Goal: Task Accomplishment & Management: Manage account settings

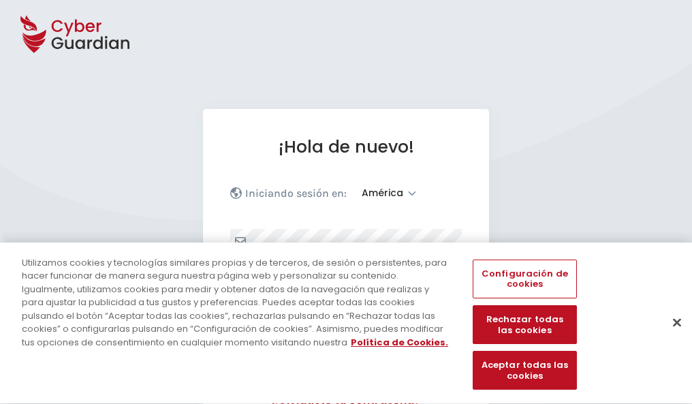
select select "América"
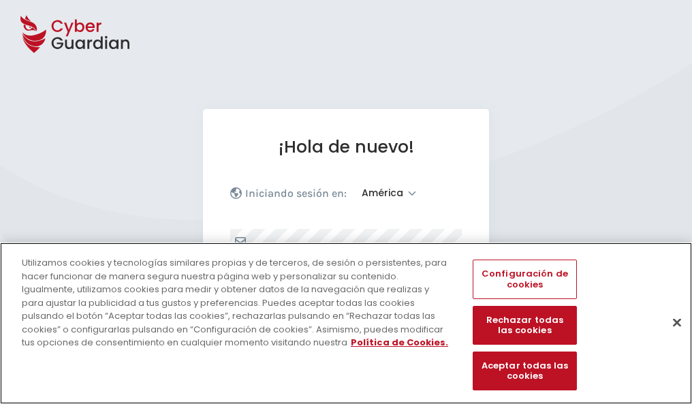
scroll to position [178, 0]
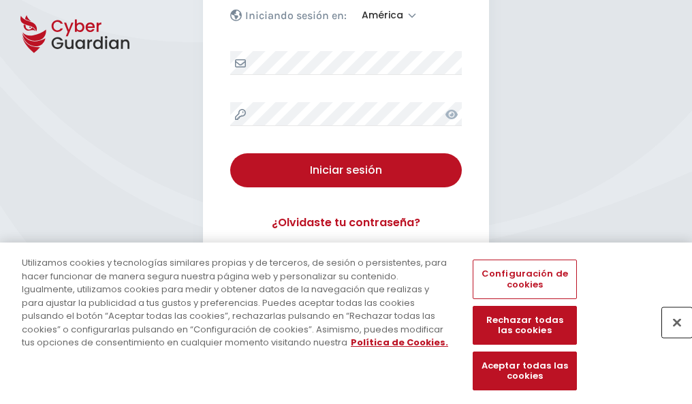
click at [670, 336] on button "Cerrar" at bounding box center [677, 322] width 30 height 30
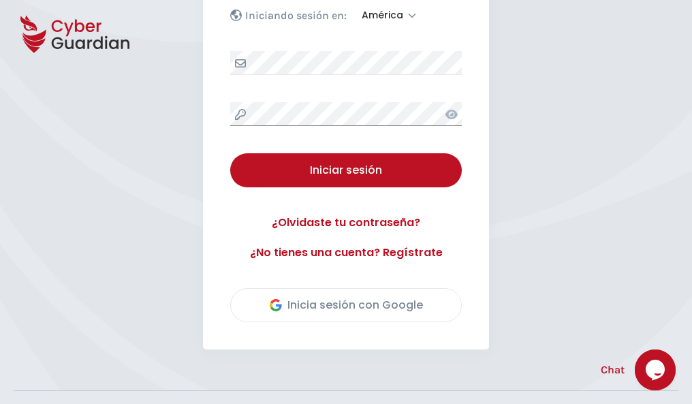
scroll to position [309, 0]
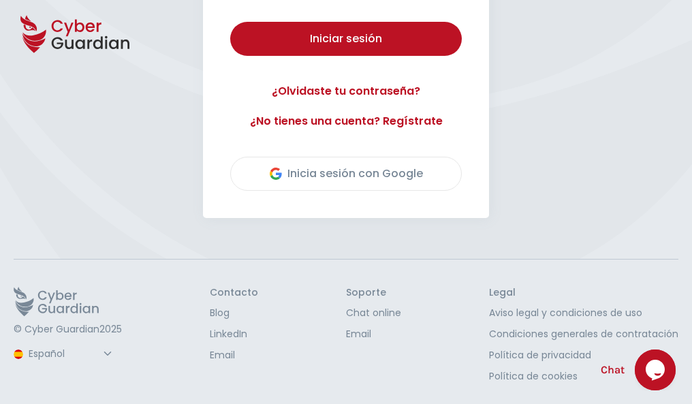
click at [230, 22] on button "Iniciar sesión" at bounding box center [346, 39] width 232 height 34
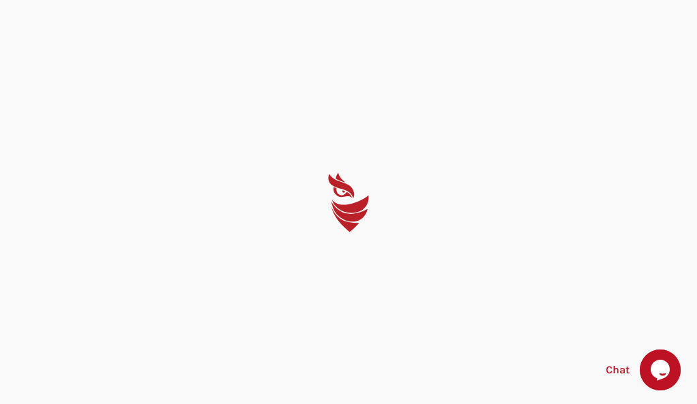
select select "English"
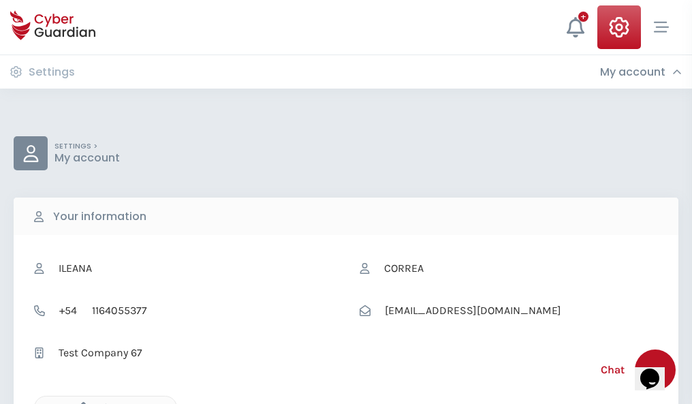
click at [80, 402] on icon "button" at bounding box center [80, 408] width 12 height 12
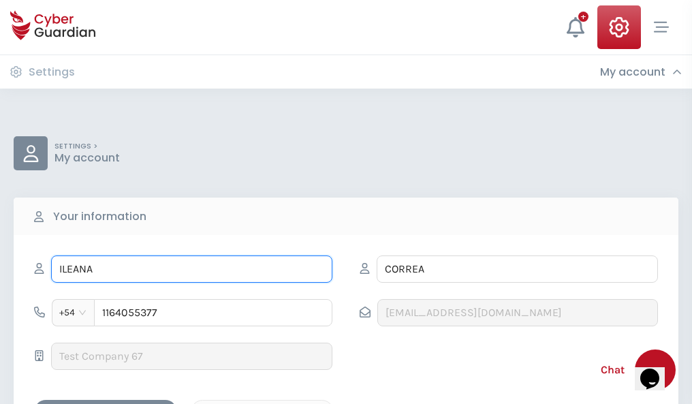
click at [191, 269] on input "ILEANA" at bounding box center [191, 268] width 281 height 27
type input "I"
type input "Amalia"
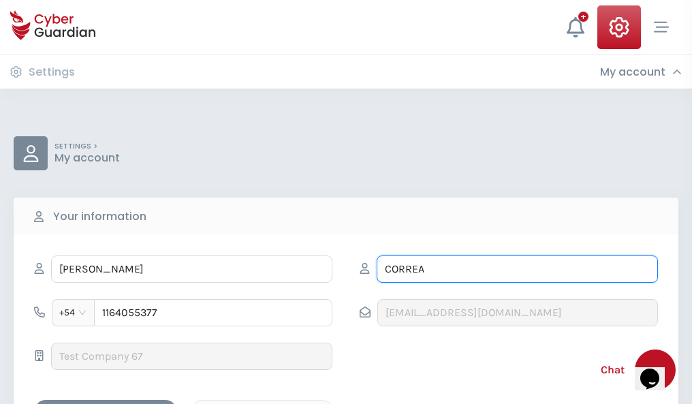
click at [517, 269] on input "CORREA" at bounding box center [517, 268] width 281 height 27
type input "C"
type input "Lucena"
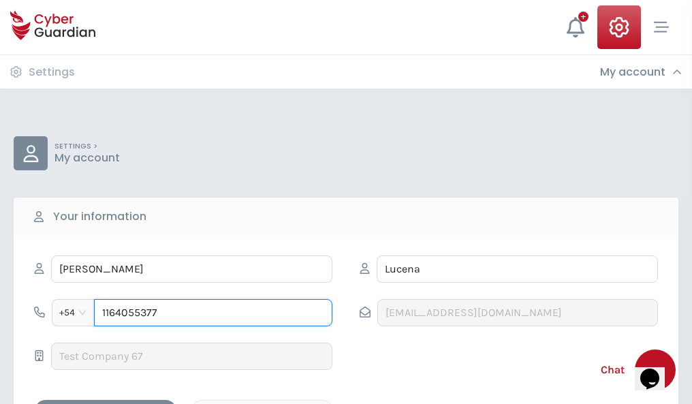
click at [213, 313] on input "1164055377" at bounding box center [213, 312] width 238 height 27
type input "1"
type input "4945376655"
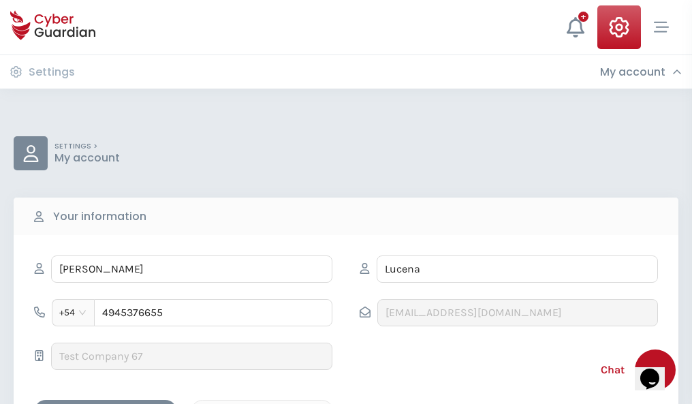
click at [262, 403] on div "Cancel" at bounding box center [262, 411] width 121 height 17
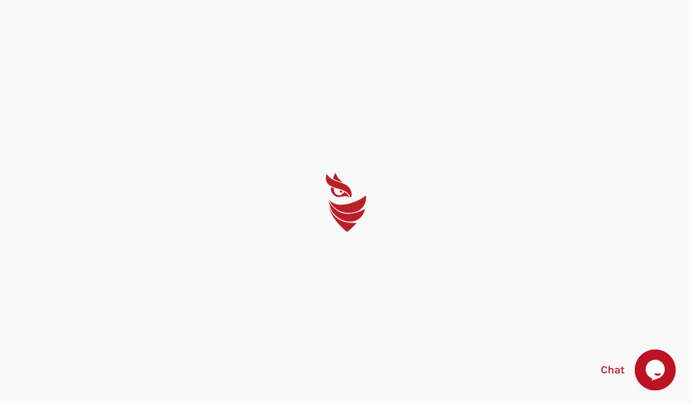
select select "English"
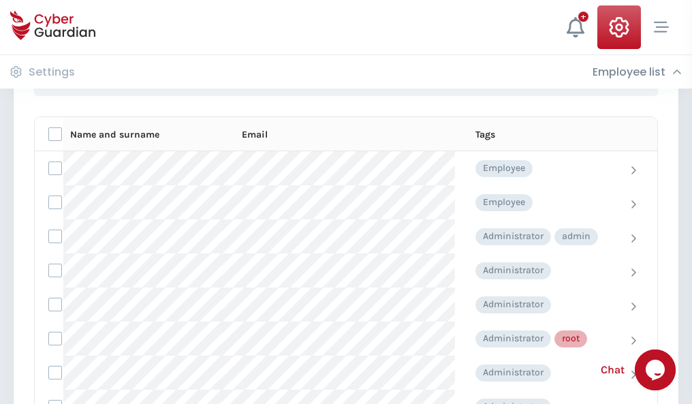
scroll to position [685, 0]
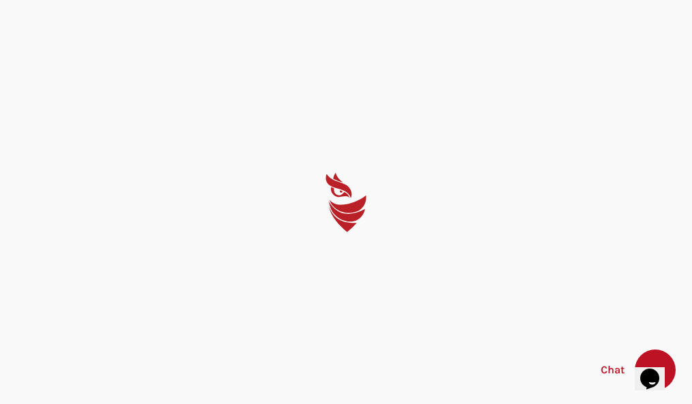
select select "English"
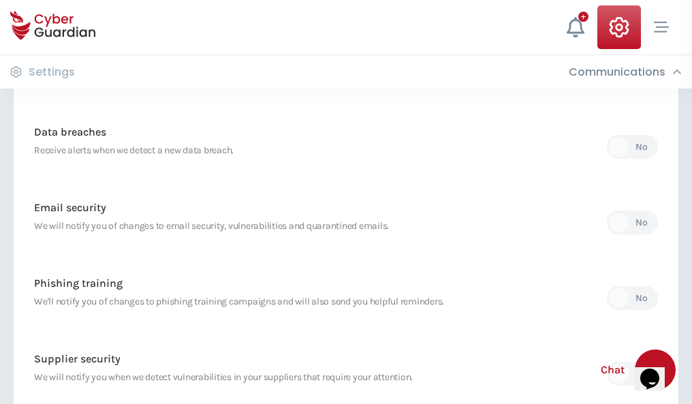
scroll to position [717, 0]
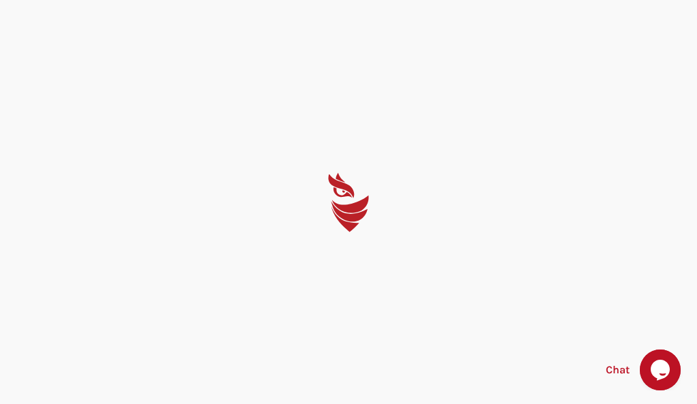
select select "English"
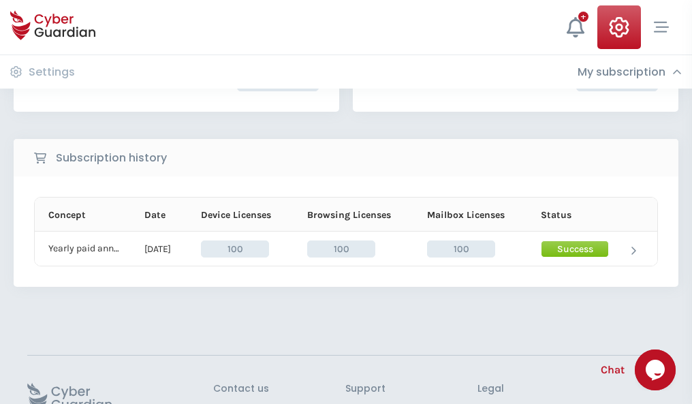
scroll to position [345, 0]
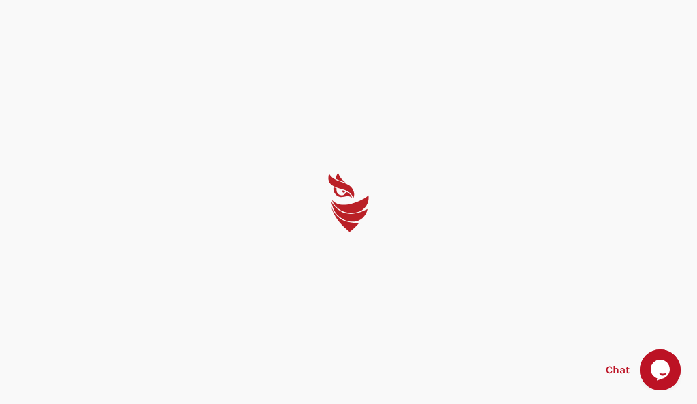
select select "English"
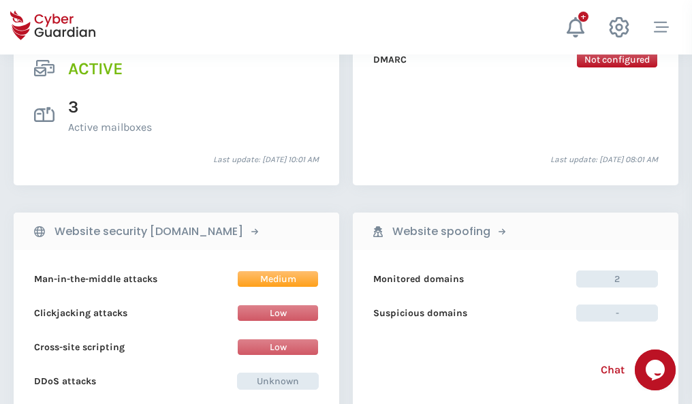
scroll to position [1384, 0]
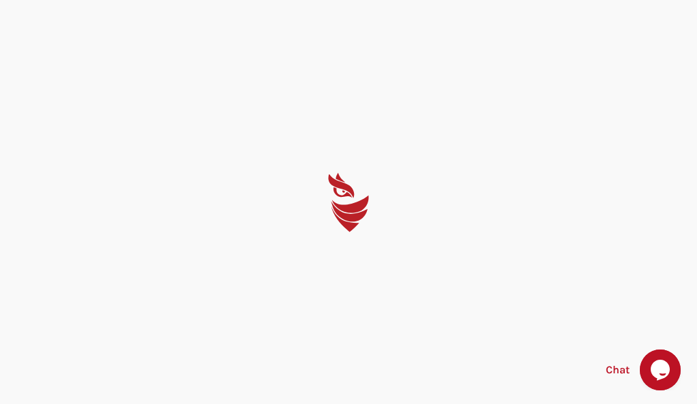
select select "English"
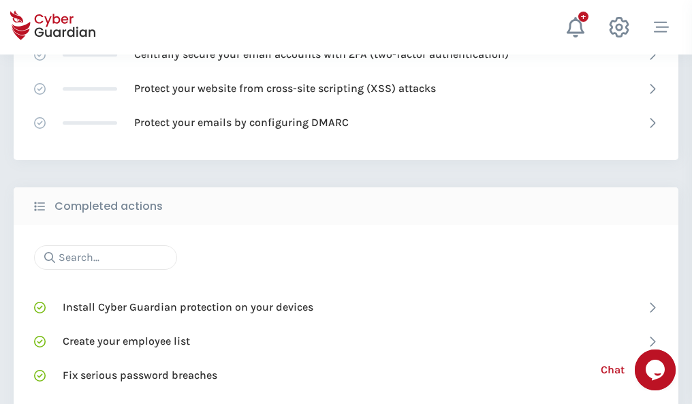
scroll to position [907, 0]
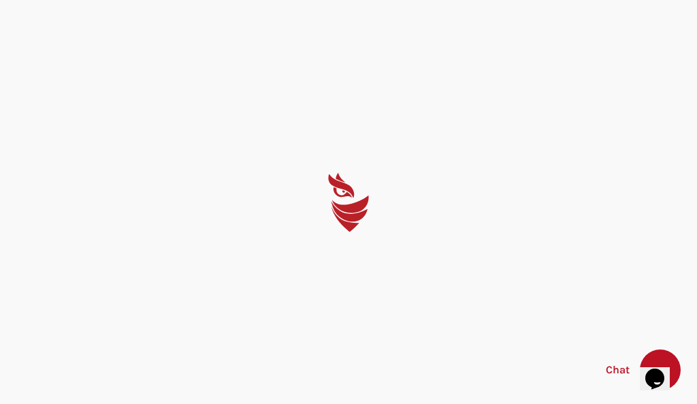
select select "English"
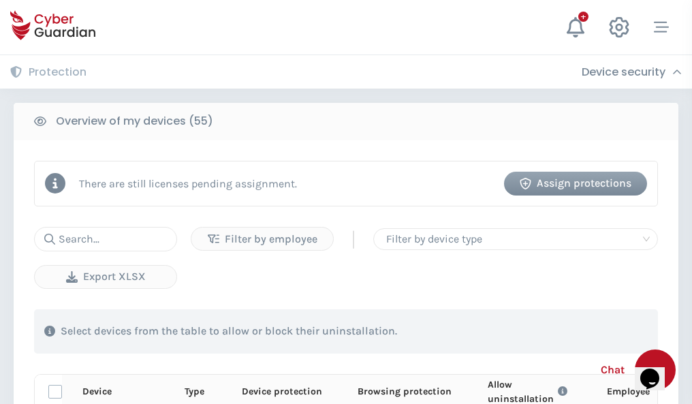
scroll to position [1187, 0]
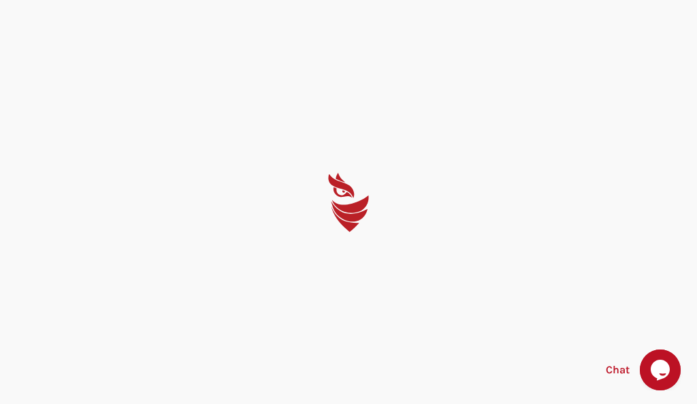
select select "English"
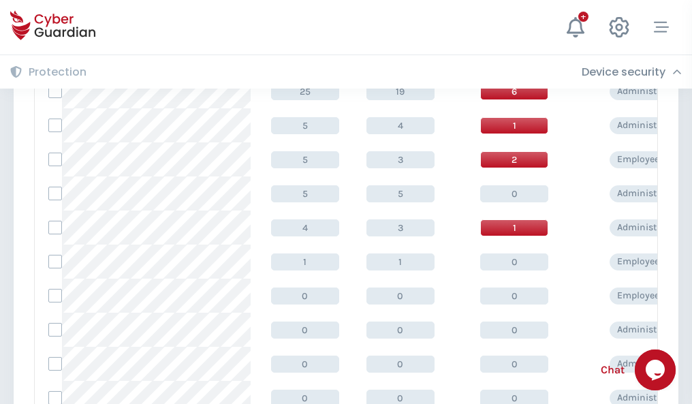
scroll to position [686, 0]
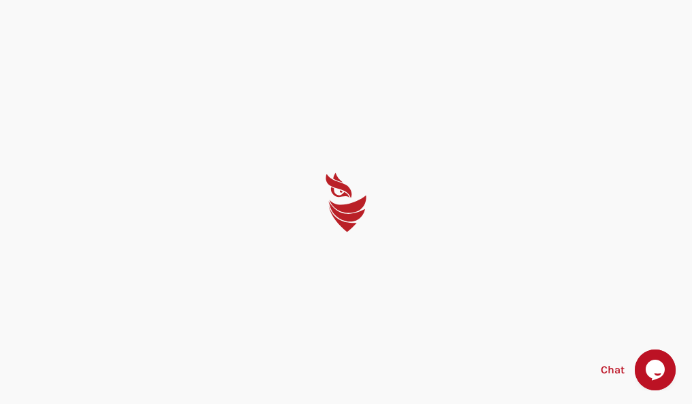
select select "English"
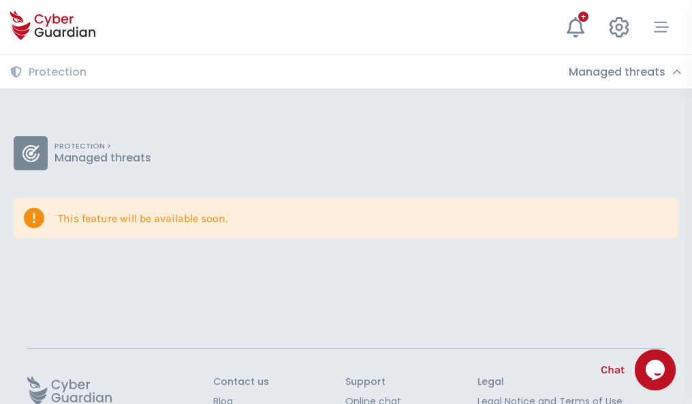
scroll to position [89, 0]
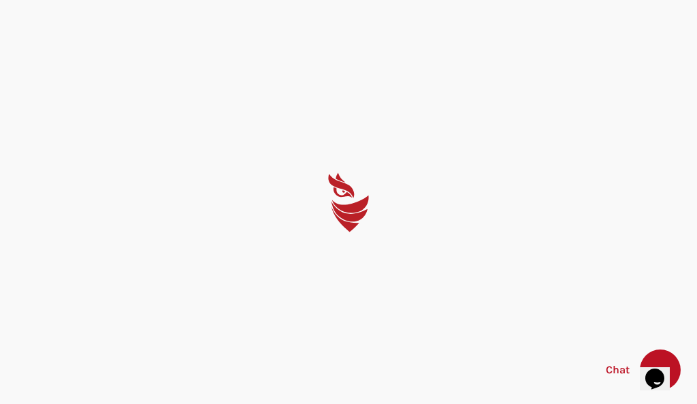
select select "English"
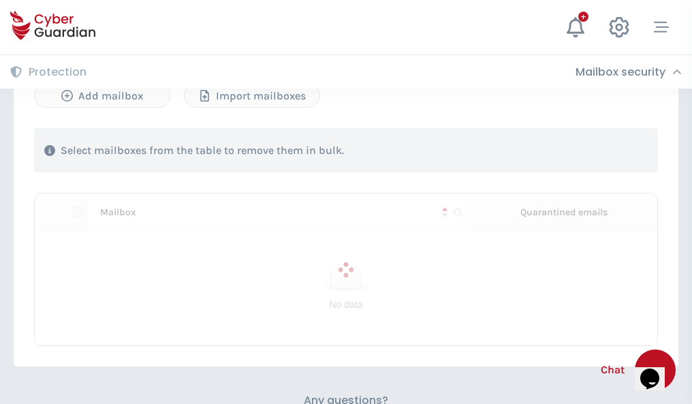
scroll to position [583, 0]
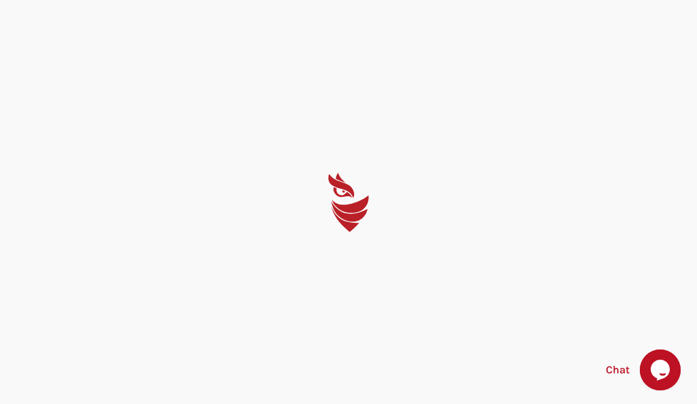
select select "English"
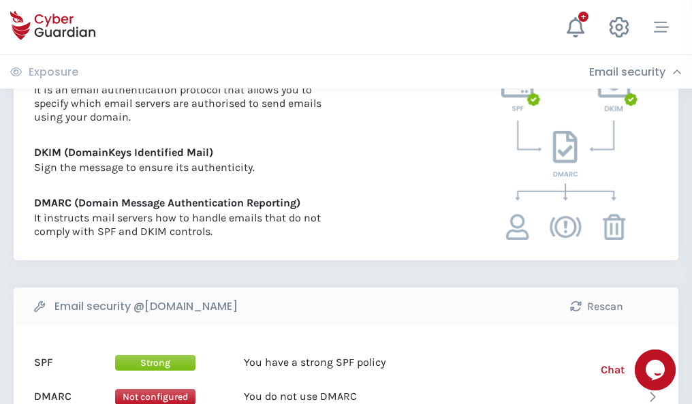
scroll to position [735, 0]
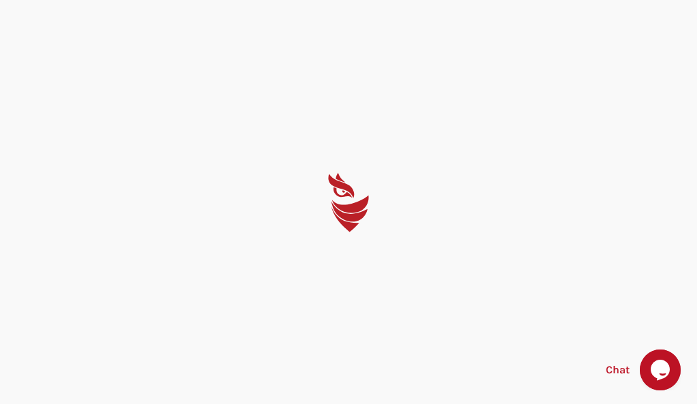
select select "English"
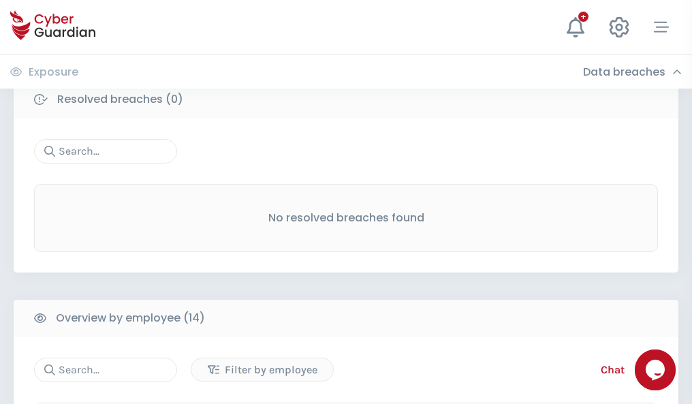
scroll to position [1230, 0]
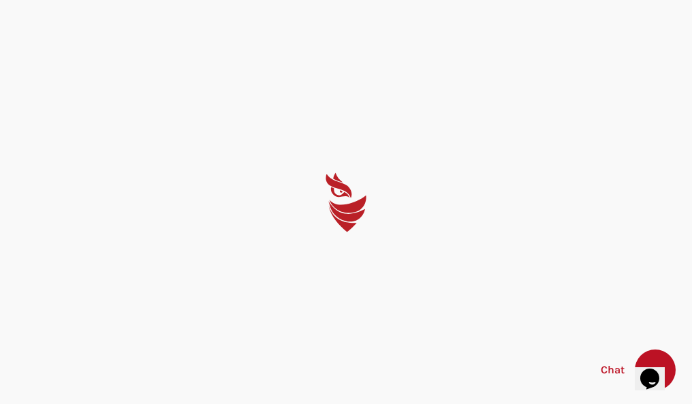
select select "English"
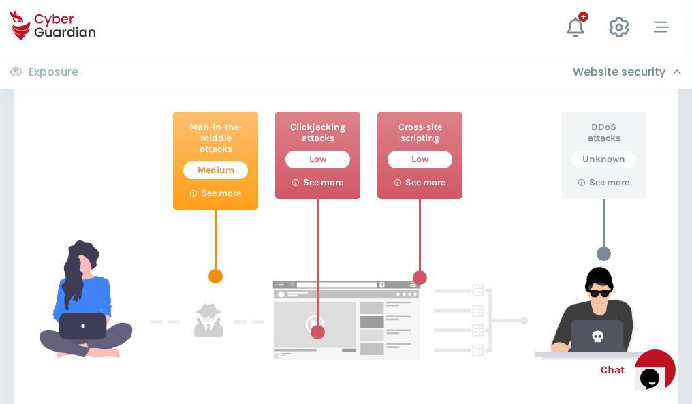
scroll to position [742, 0]
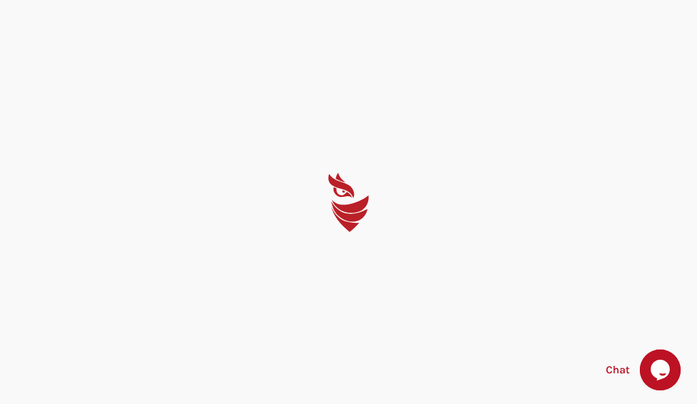
select select "English"
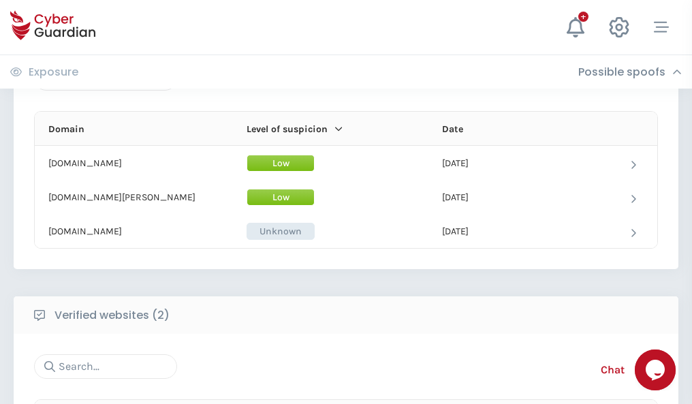
scroll to position [817, 0]
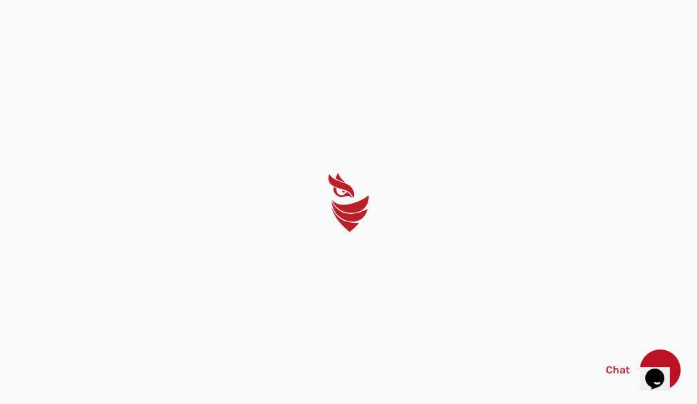
select select "English"
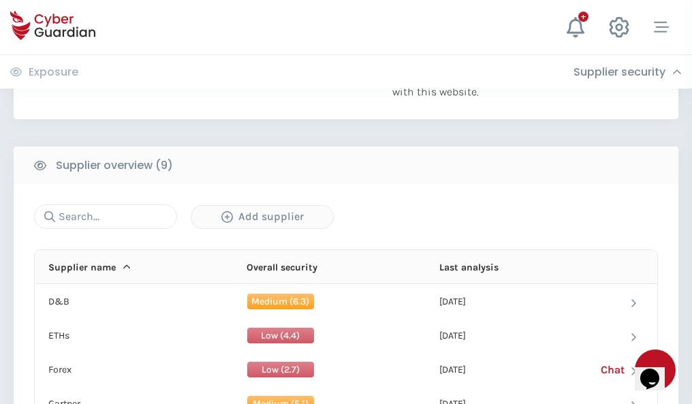
scroll to position [950, 0]
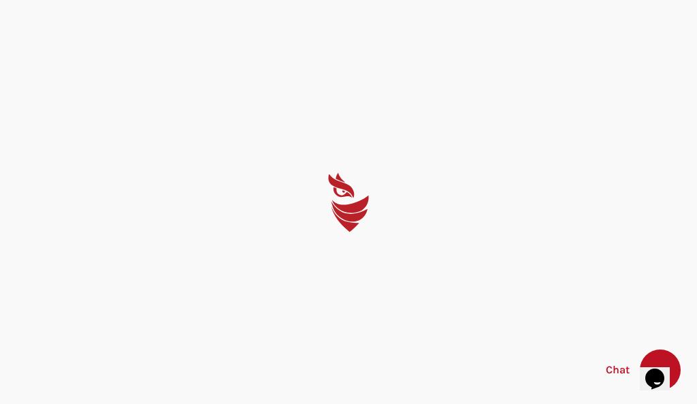
select select "English"
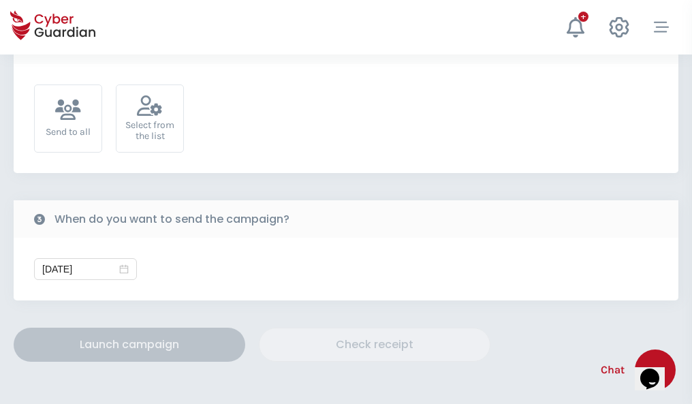
scroll to position [499, 0]
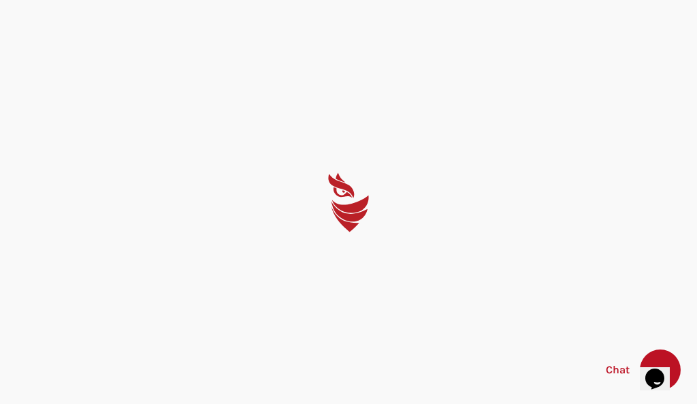
select select "English"
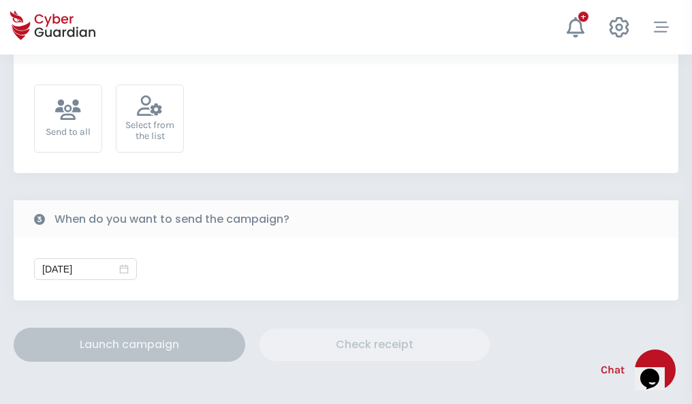
scroll to position [499, 0]
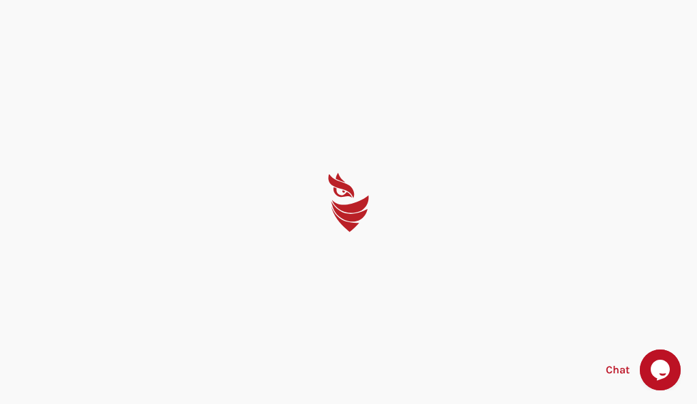
select select "English"
